Goal: Task Accomplishment & Management: Use online tool/utility

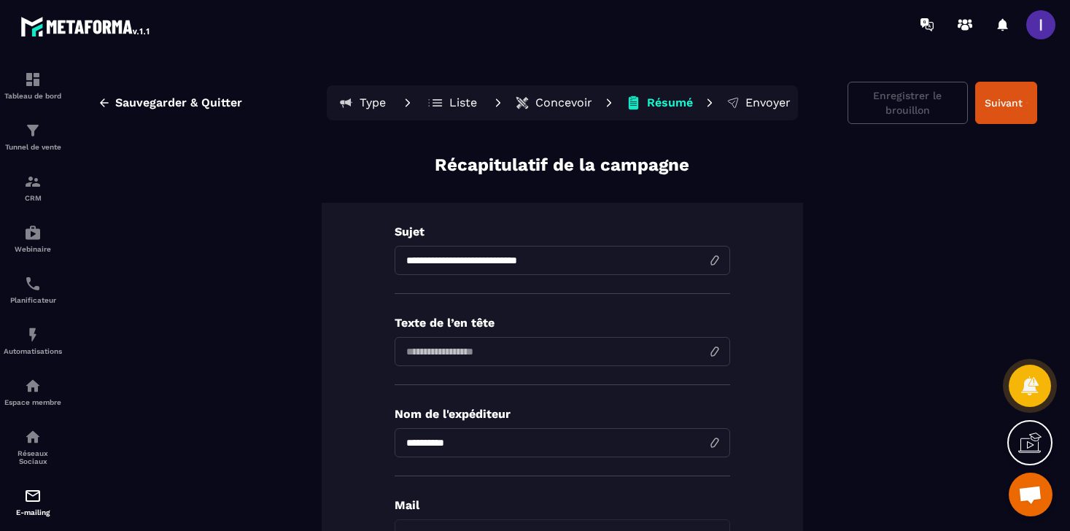
click at [573, 99] on p "Concevoir" at bounding box center [563, 103] width 57 height 15
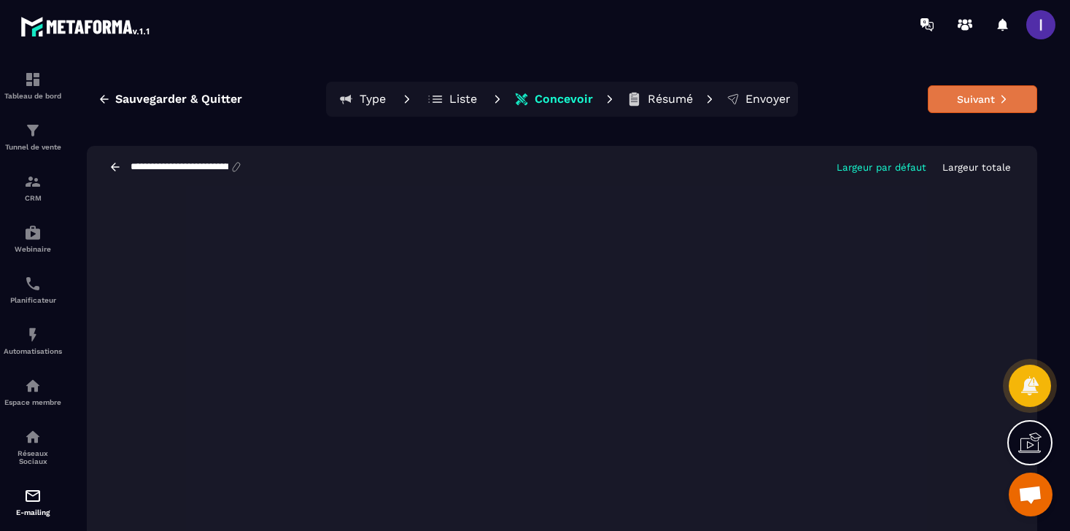
click at [976, 100] on button "Suivant" at bounding box center [982, 99] width 109 height 28
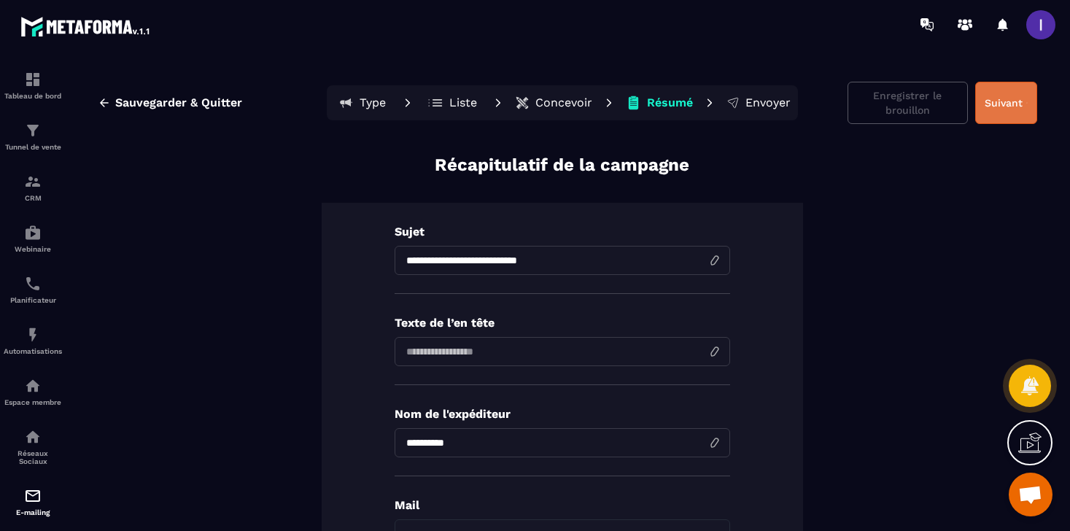
click at [991, 102] on button "Suivant" at bounding box center [1006, 103] width 62 height 42
click at [570, 99] on p "Concevoir" at bounding box center [563, 103] width 57 height 15
click at [567, 114] on button "Concevoir" at bounding box center [553, 102] width 86 height 29
click at [568, 106] on p "Concevoir" at bounding box center [563, 103] width 57 height 15
click at [559, 108] on p "Concevoir" at bounding box center [563, 103] width 57 height 15
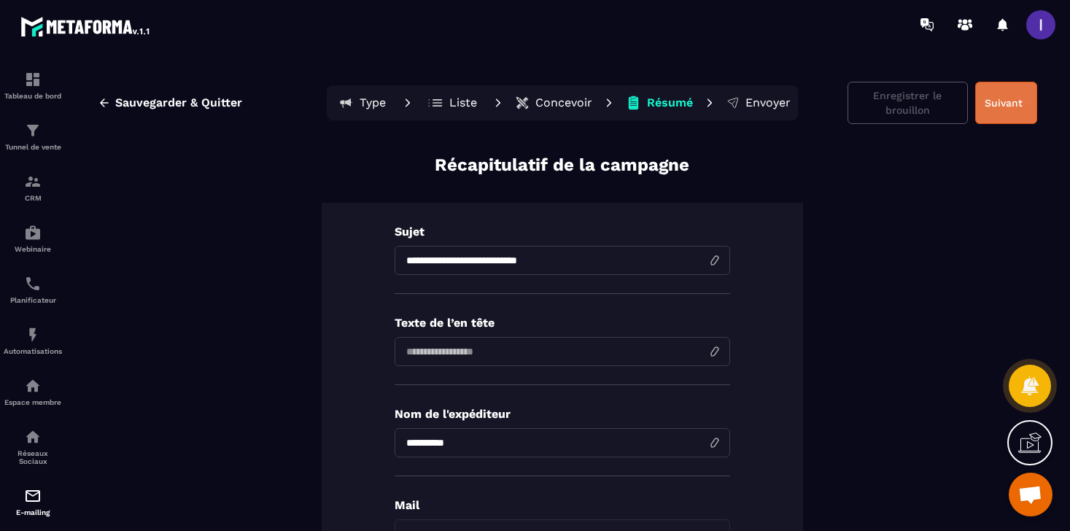
click at [1017, 104] on button "Suivant" at bounding box center [1006, 103] width 62 height 42
click at [750, 105] on p "Envoyer" at bounding box center [767, 103] width 45 height 15
click at [1028, 109] on button "Suivant" at bounding box center [1006, 103] width 62 height 42
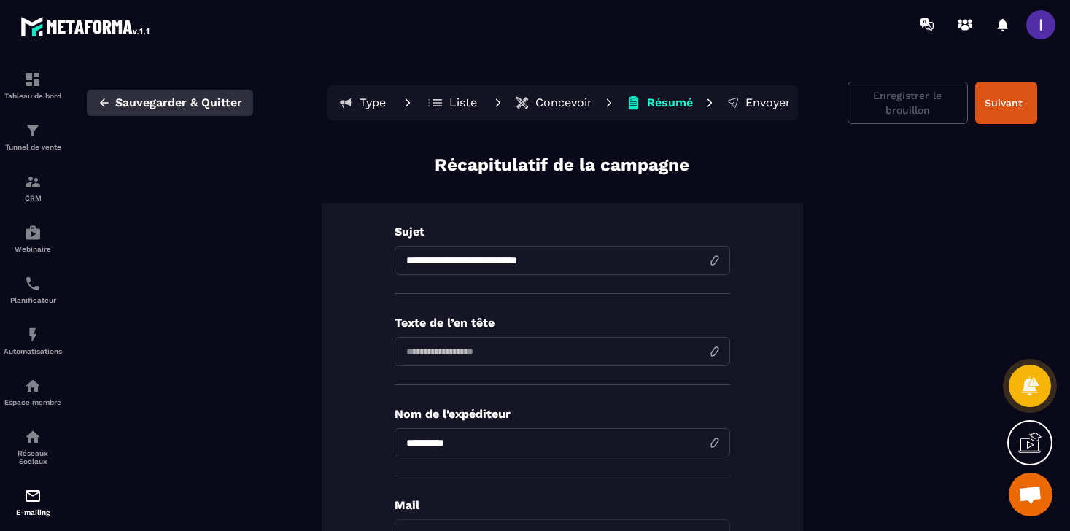
click at [167, 100] on span "Sauvegarder & Quitter" at bounding box center [178, 103] width 127 height 15
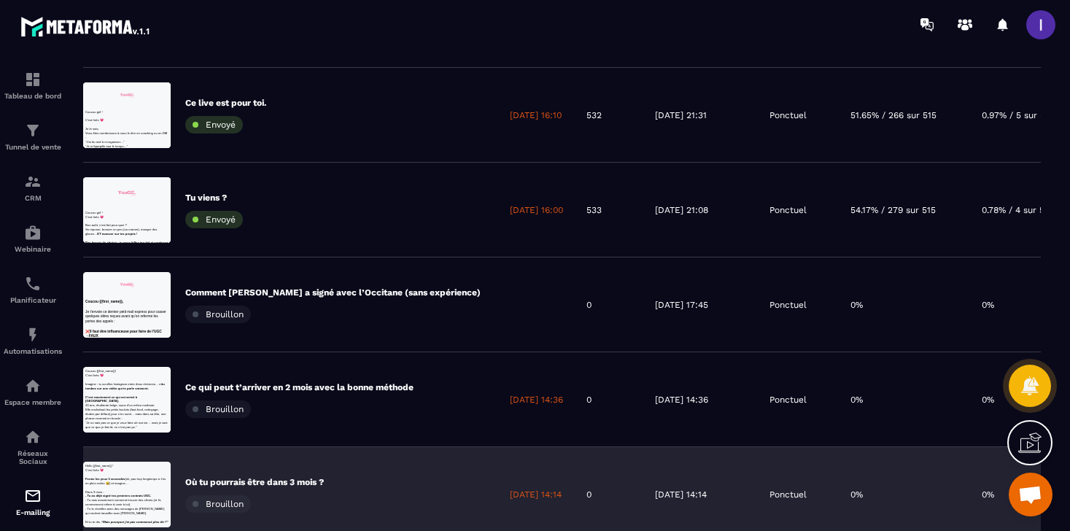
scroll to position [470, 0]
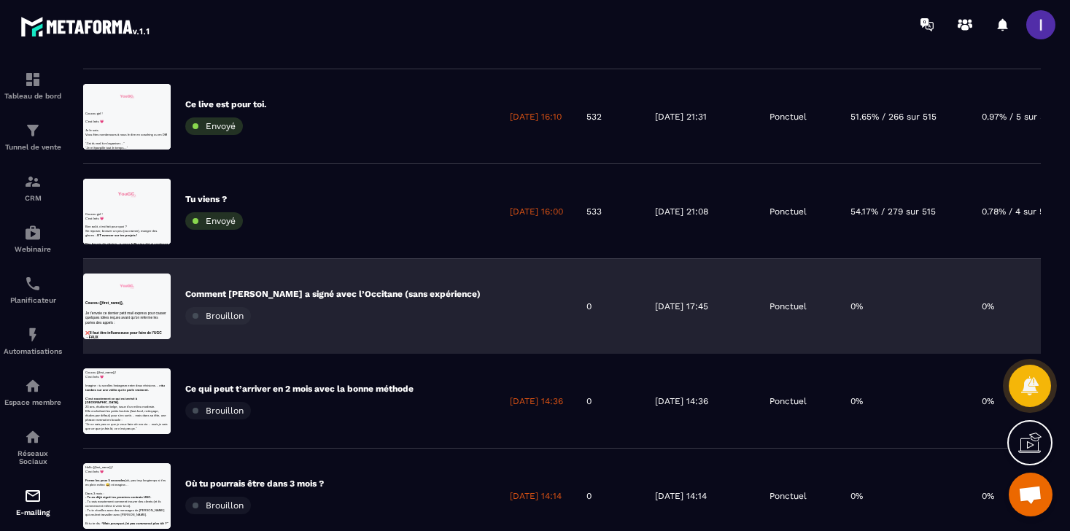
click at [375, 293] on p "Comment [PERSON_NAME] a signé avec l’Occitane (sans expérience)" at bounding box center [332, 294] width 295 height 12
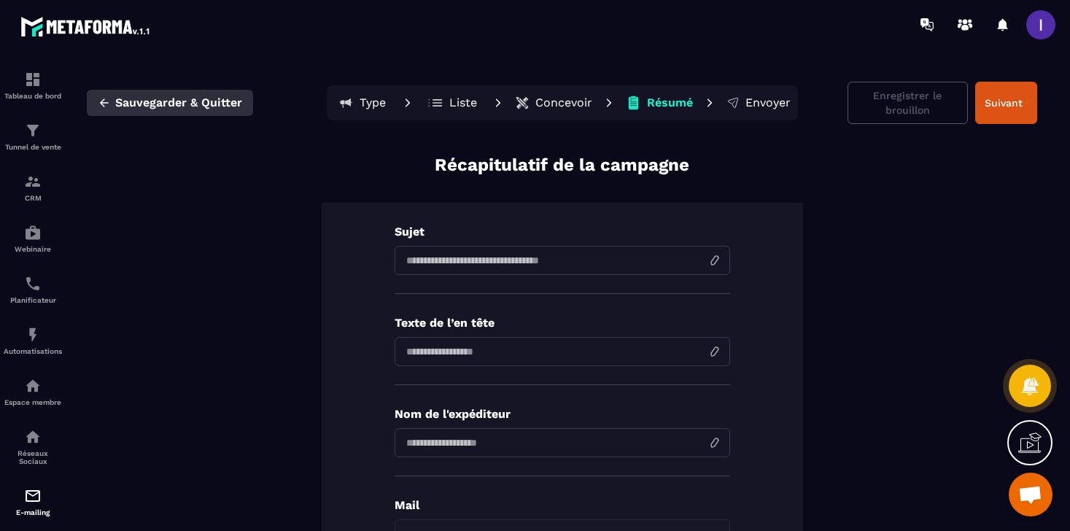
click at [118, 109] on span "Sauvegarder & Quitter" at bounding box center [178, 103] width 127 height 15
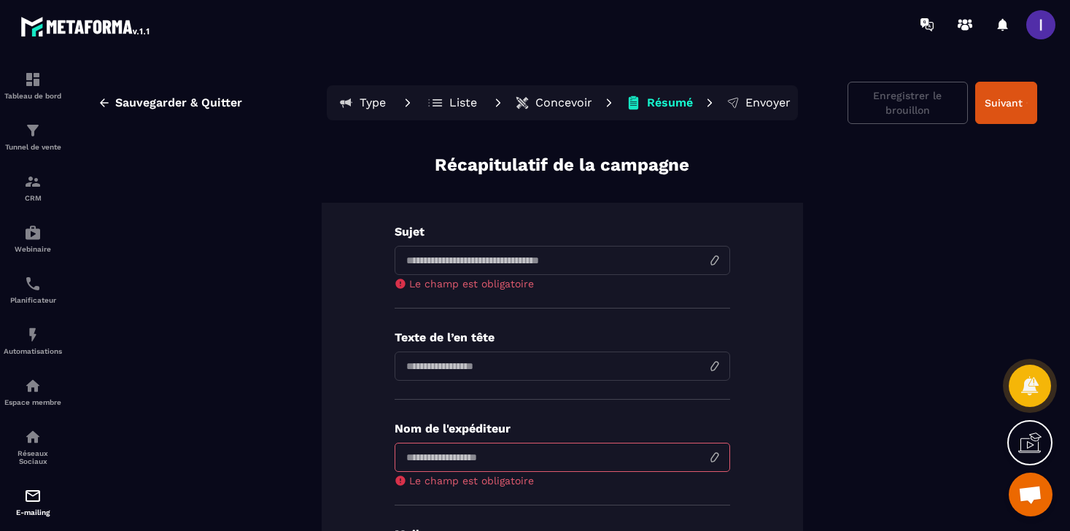
click at [570, 96] on p "Concevoir" at bounding box center [563, 103] width 57 height 15
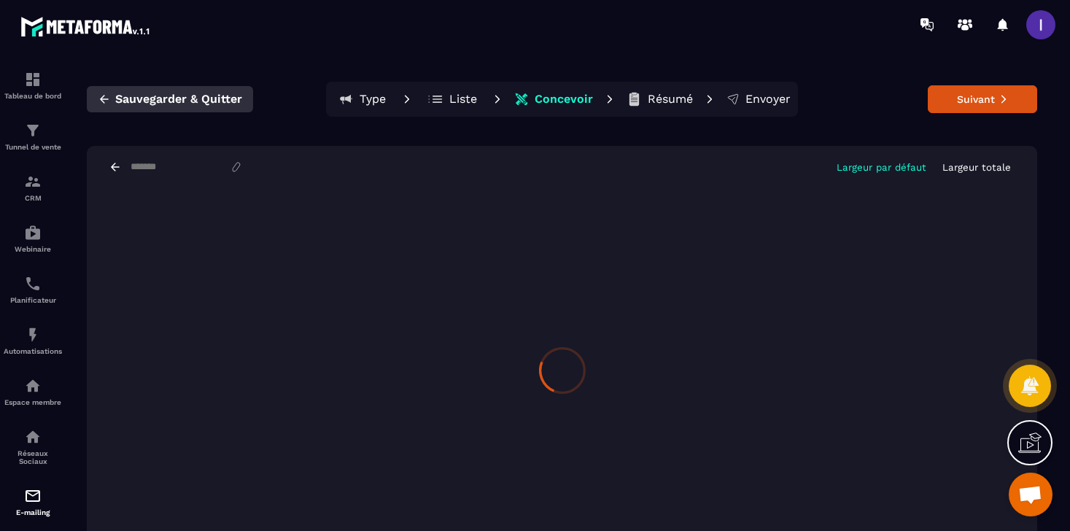
click at [142, 106] on button "Sauvegarder & Quitter" at bounding box center [170, 99] width 166 height 26
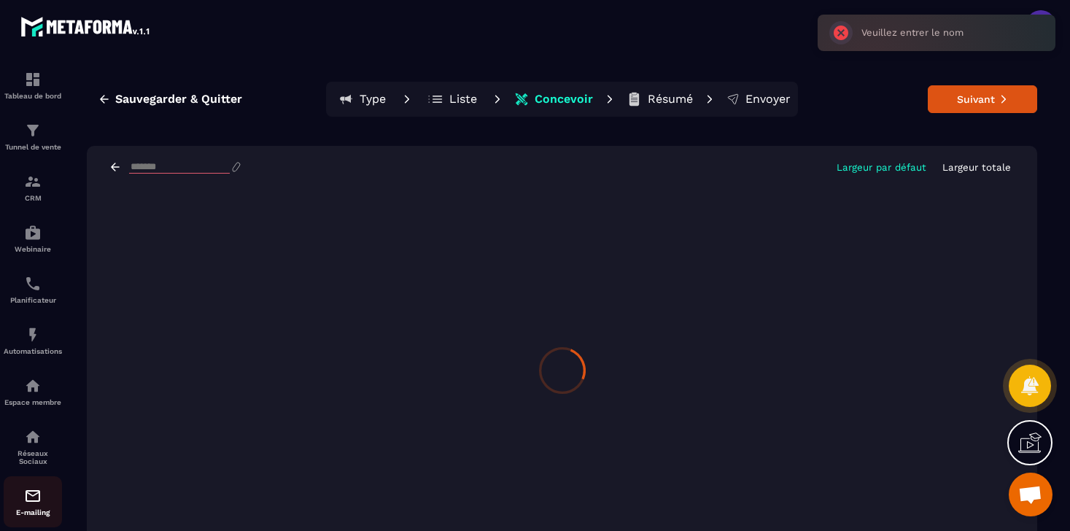
click at [27, 512] on div "E-mailing" at bounding box center [33, 501] width 58 height 29
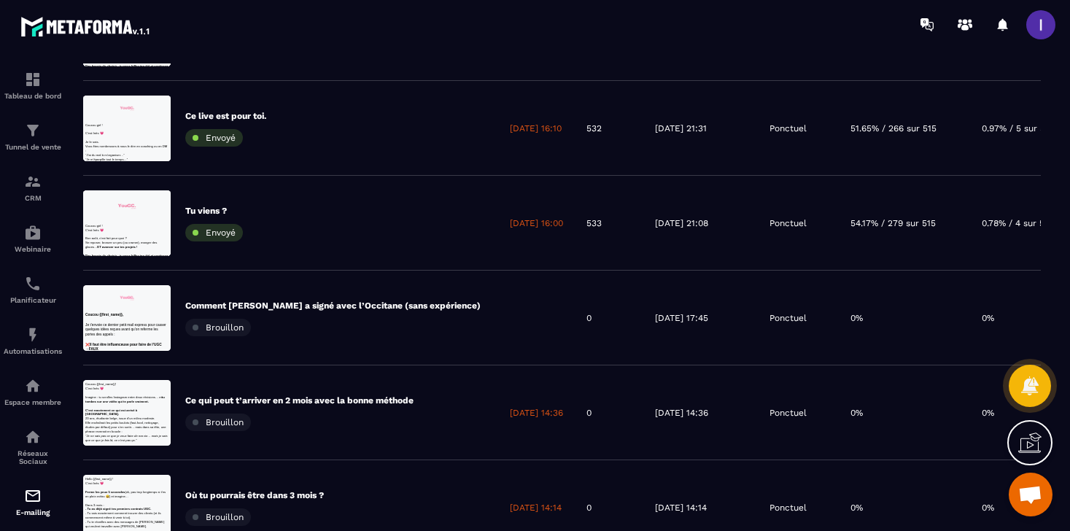
scroll to position [436, 0]
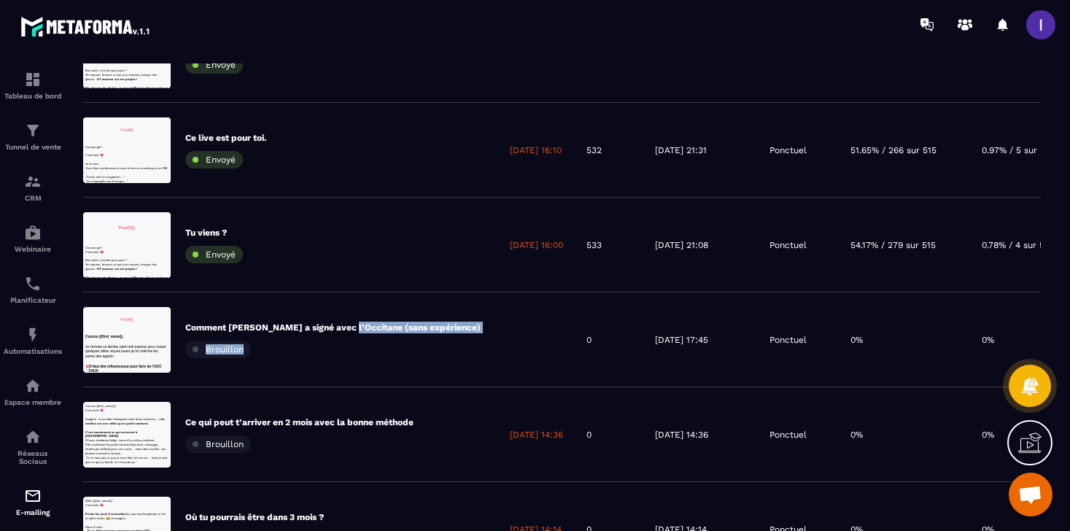
drag, startPoint x: 343, startPoint y: 327, endPoint x: 343, endPoint y: 357, distance: 29.2
click at [343, 357] on div "Comment [PERSON_NAME] a signé avec l’Occitane (sans expérience) Brouillon" at bounding box center [332, 340] width 295 height 36
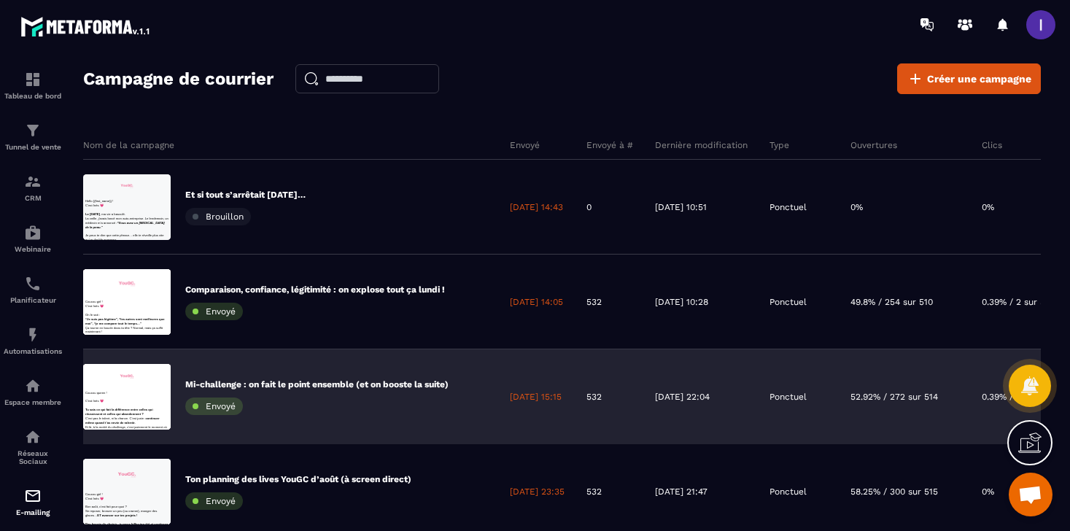
scroll to position [737, 0]
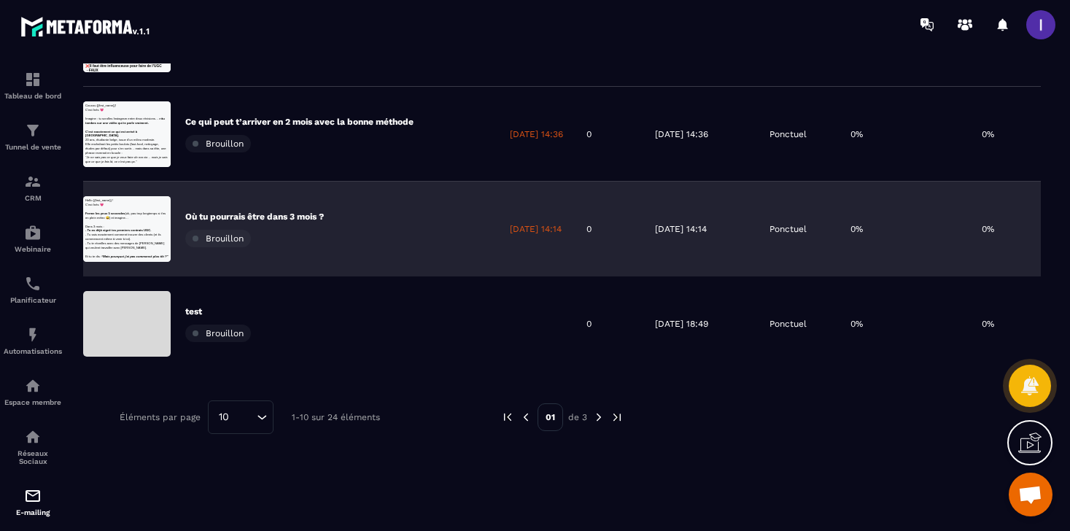
click at [263, 217] on p "Où tu pourrais être dans 3 mois ?" at bounding box center [254, 217] width 139 height 12
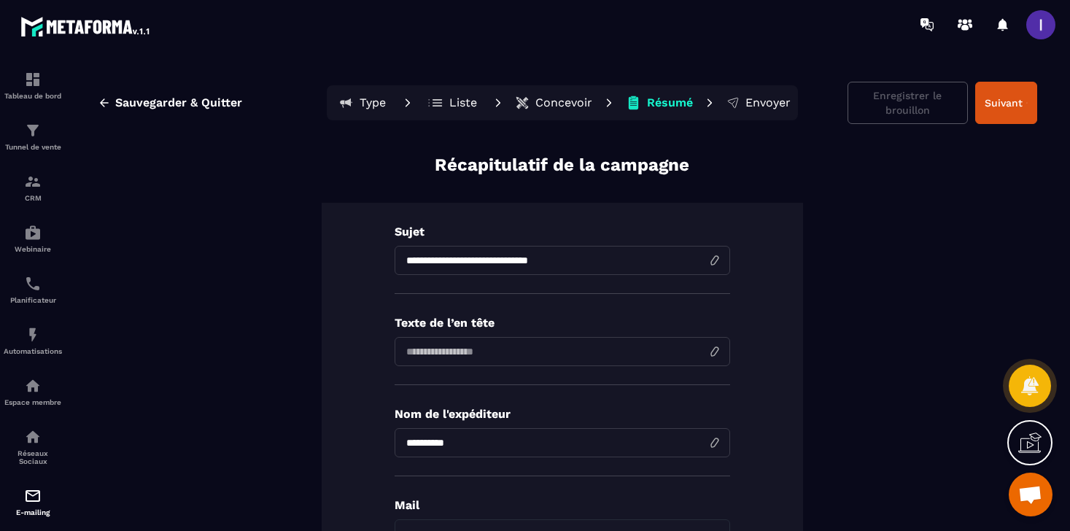
click at [563, 93] on button "Concevoir" at bounding box center [553, 102] width 86 height 29
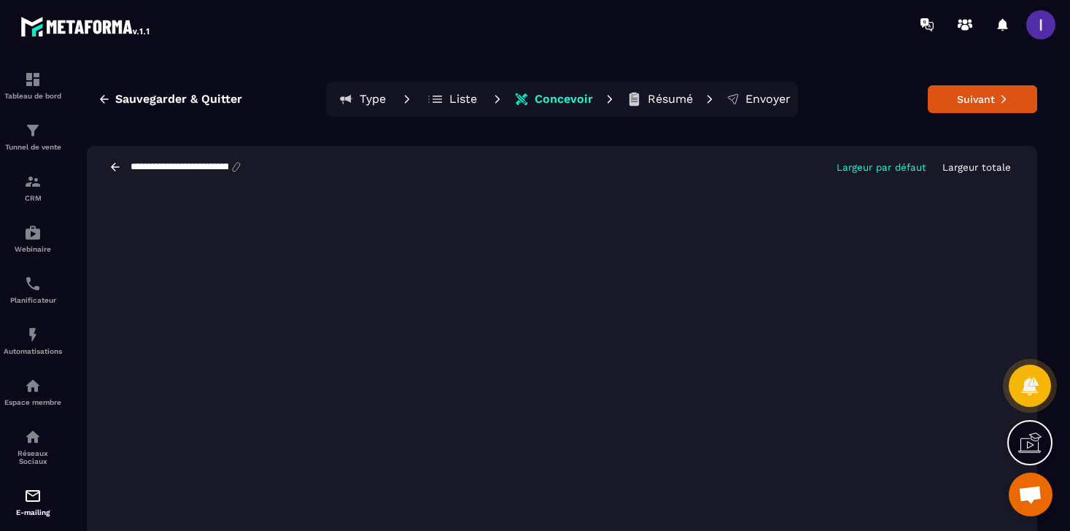
scroll to position [28, 0]
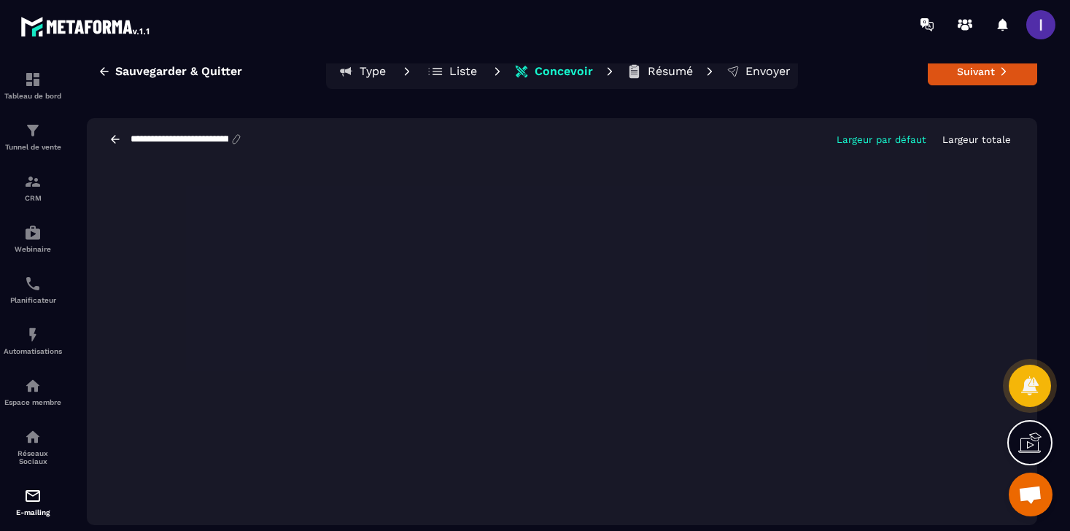
click at [1039, 233] on div "**********" at bounding box center [562, 303] width 987 height 480
click at [962, 81] on button "Suivant" at bounding box center [982, 72] width 109 height 28
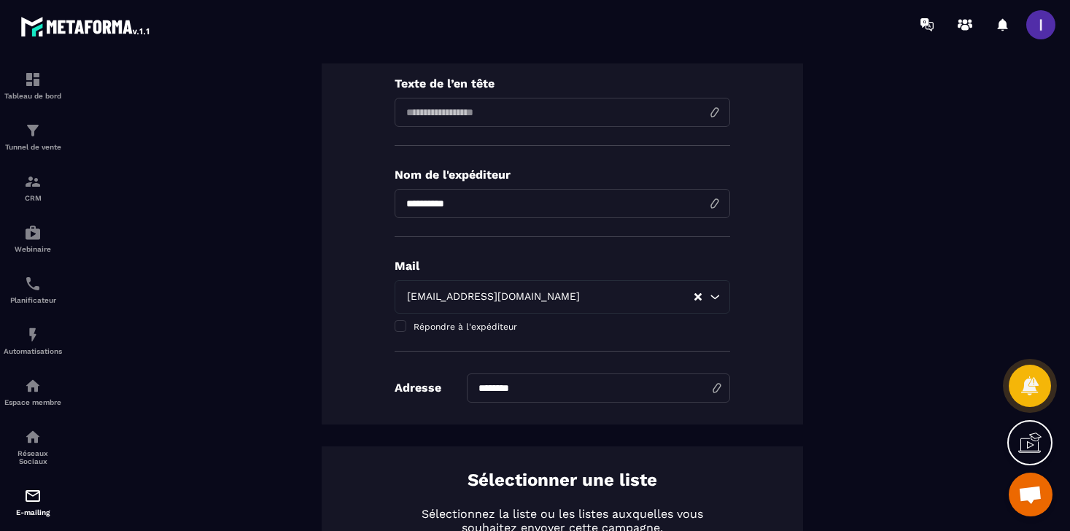
scroll to position [0, 0]
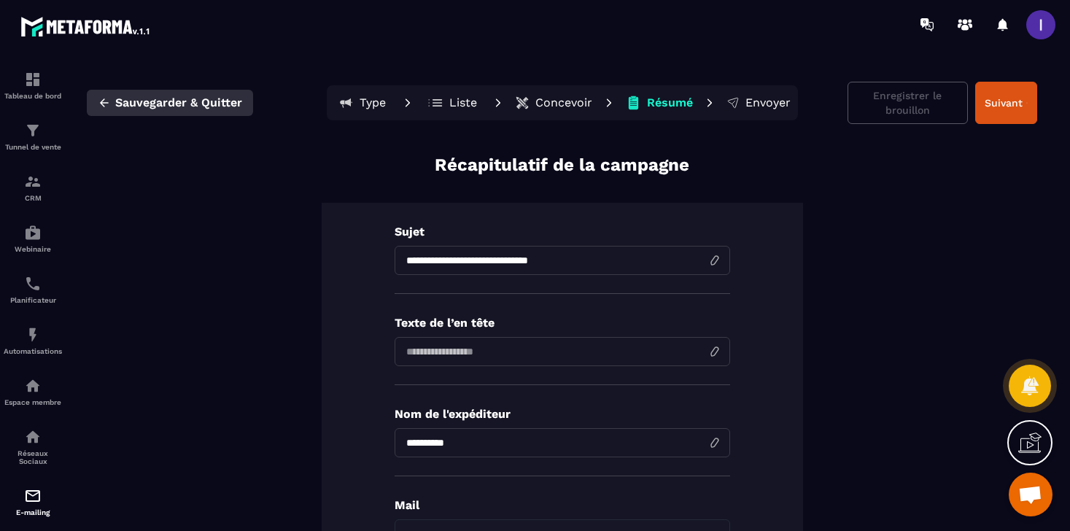
click at [119, 94] on button "Sauvegarder & Quitter" at bounding box center [170, 103] width 166 height 26
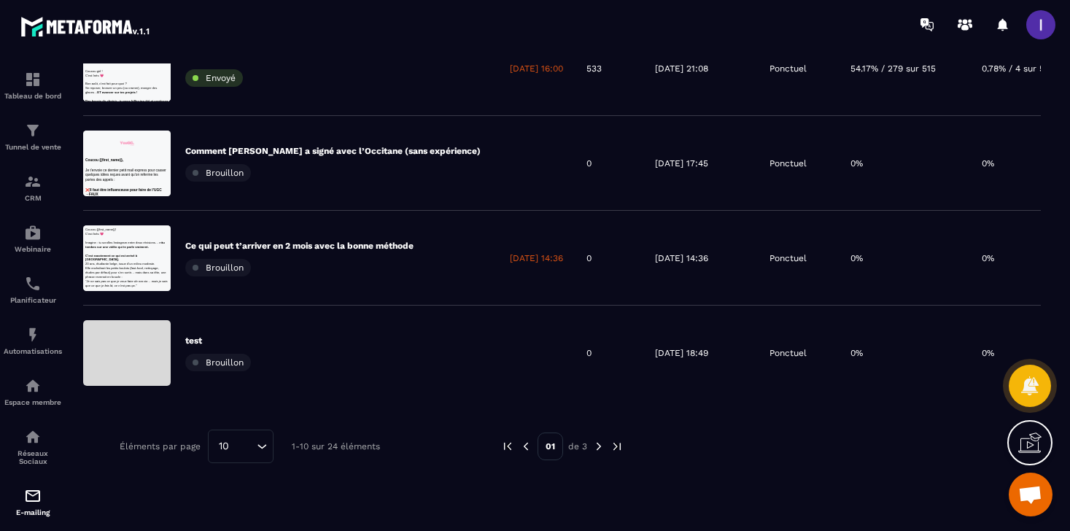
scroll to position [707, 0]
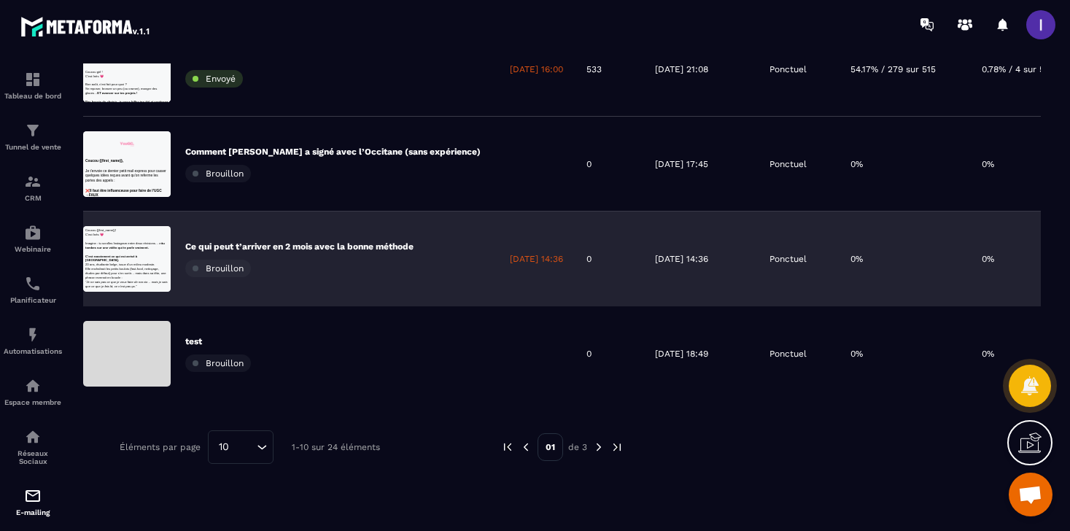
click at [325, 257] on div "Ce qui peut t’arriver en 2 mois avec la bonne méthode Brouillon" at bounding box center [299, 259] width 228 height 36
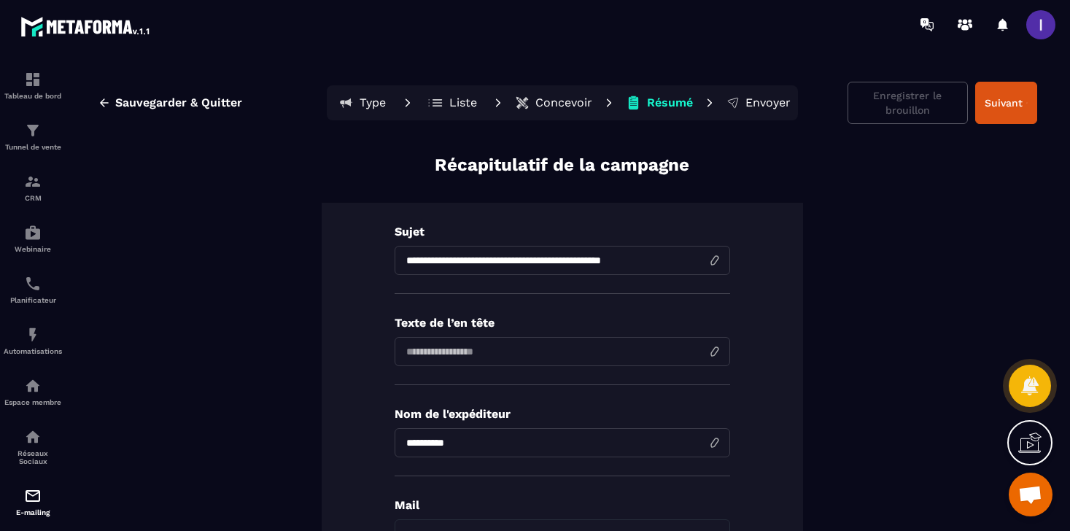
click at [557, 103] on p "Concevoir" at bounding box center [563, 103] width 57 height 15
